Goal: Information Seeking & Learning: Learn about a topic

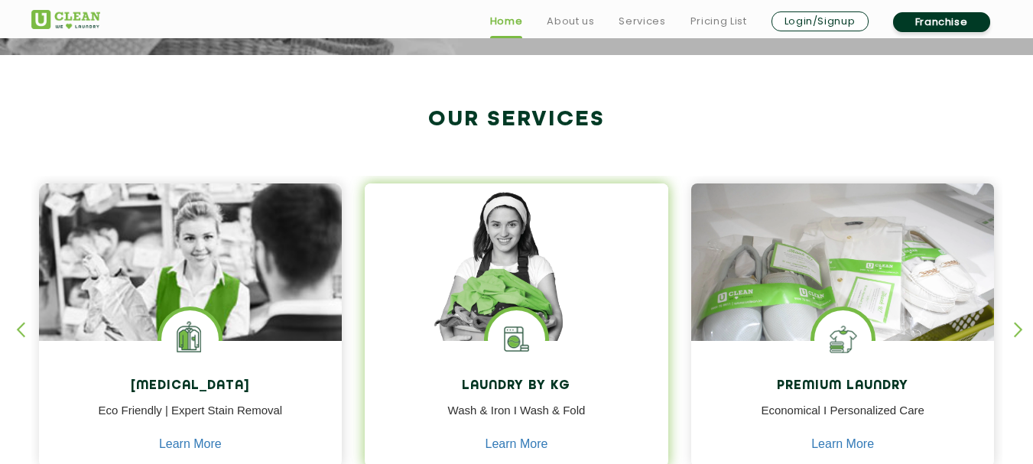
scroll to position [714, 0]
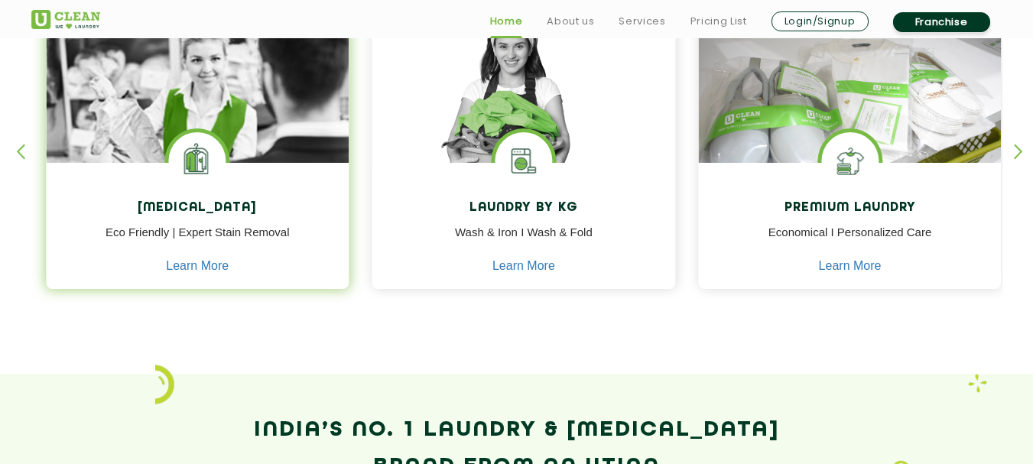
drag, startPoint x: 277, startPoint y: 118, endPoint x: 358, endPoint y: 127, distance: 81.6
click at [350, 125] on img at bounding box center [198, 127] width 304 height 244
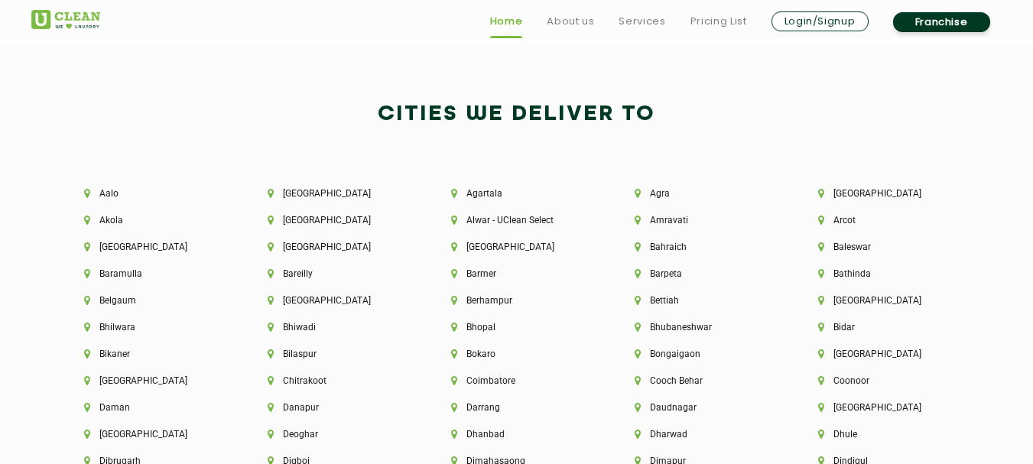
scroll to position [3212, 0]
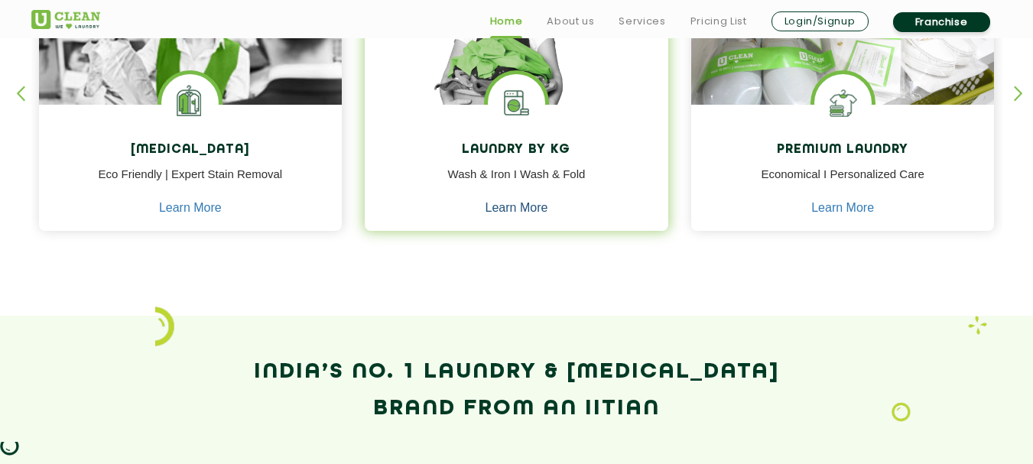
scroll to position [714, 0]
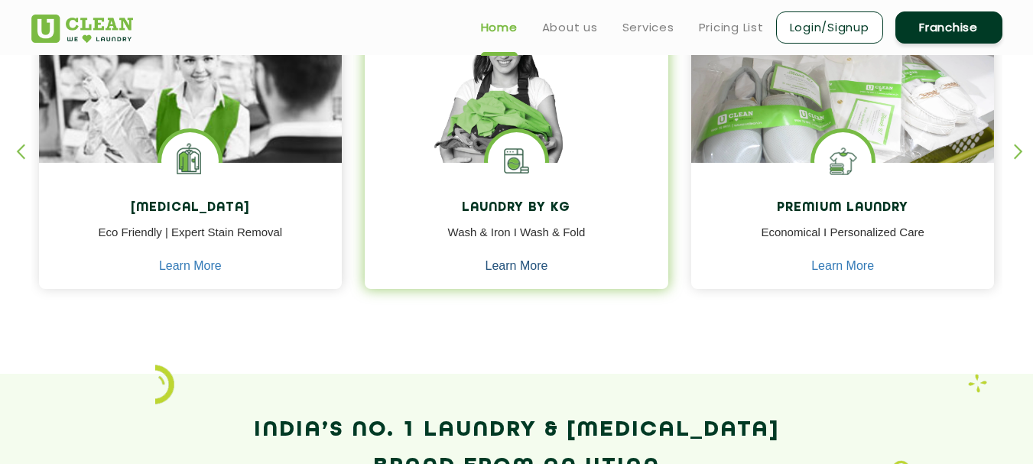
click at [514, 266] on link "Learn More" at bounding box center [517, 266] width 63 height 14
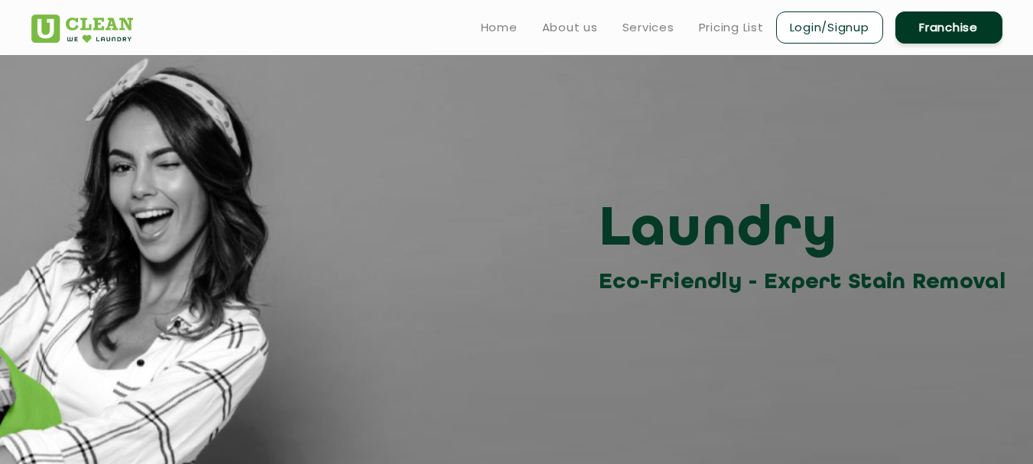
click at [571, 9] on ul "Home About us Services Pricing List Login/Signup Franchise" at bounding box center [736, 27] width 534 height 36
click at [565, 27] on link "About us" at bounding box center [570, 27] width 56 height 18
